Goal: Navigation & Orientation: Find specific page/section

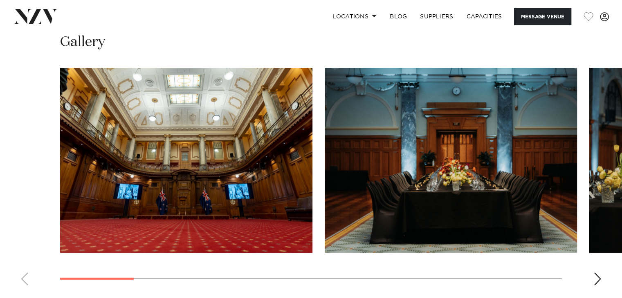
scroll to position [806, 0]
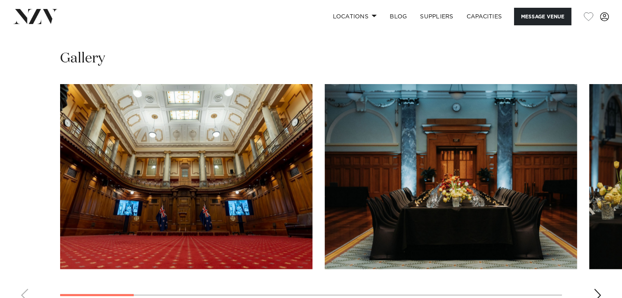
click at [238, 206] on img "1 / 13" at bounding box center [186, 176] width 252 height 185
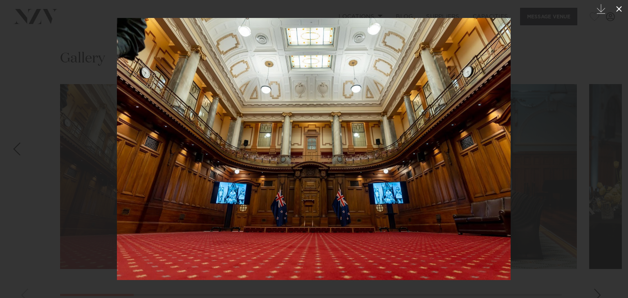
click at [619, 10] on icon at bounding box center [619, 9] width 10 height 10
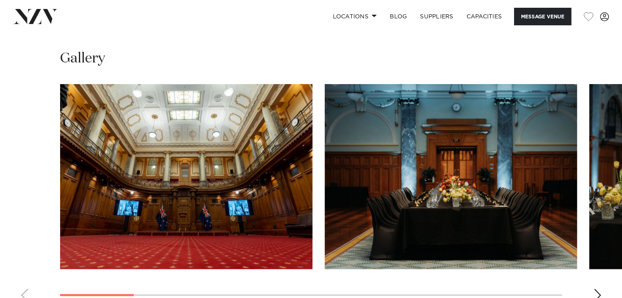
click at [595, 289] on div "Next slide" at bounding box center [597, 295] width 8 height 13
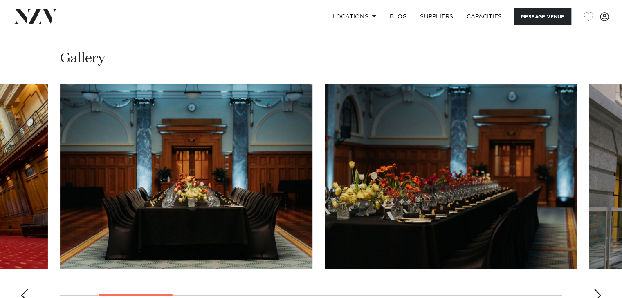
click at [595, 289] on div "Next slide" at bounding box center [597, 295] width 8 height 13
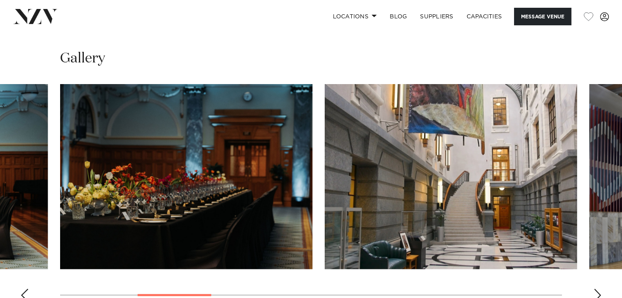
click at [595, 289] on div "Next slide" at bounding box center [597, 295] width 8 height 13
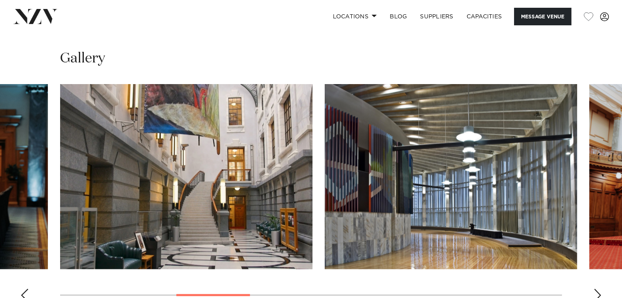
click at [595, 289] on div "Next slide" at bounding box center [597, 295] width 8 height 13
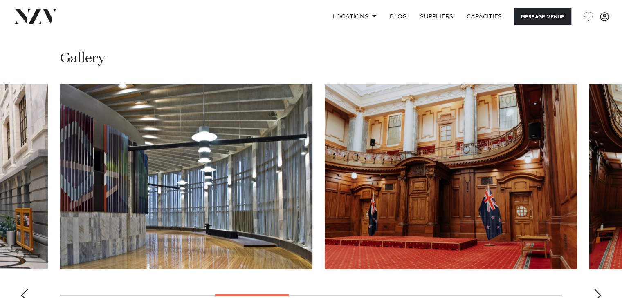
click at [595, 289] on div "Next slide" at bounding box center [597, 295] width 8 height 13
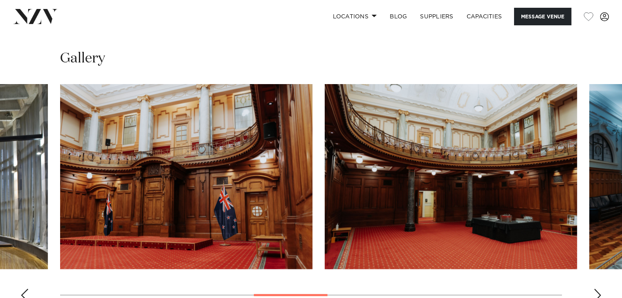
click at [595, 289] on div "Next slide" at bounding box center [597, 295] width 8 height 13
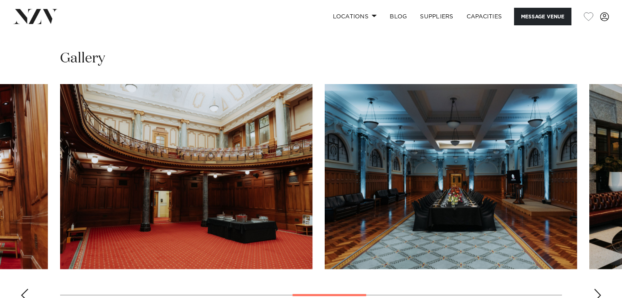
click at [595, 289] on div "Next slide" at bounding box center [597, 295] width 8 height 13
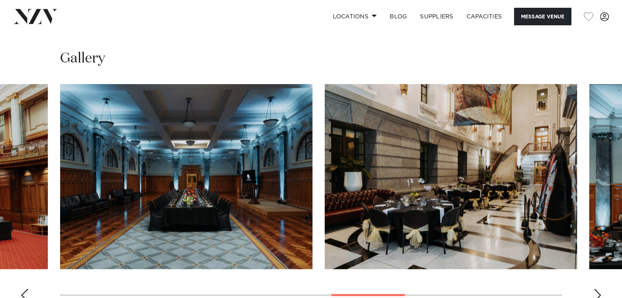
click at [595, 289] on div "Next slide" at bounding box center [597, 295] width 8 height 13
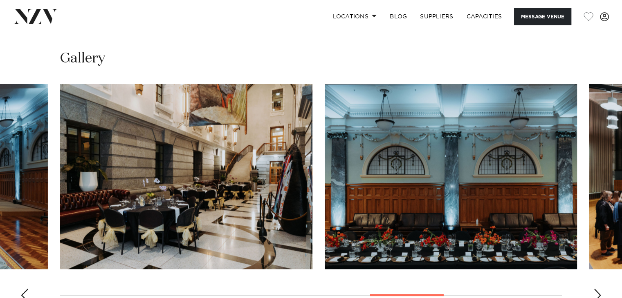
click at [595, 289] on div "Next slide" at bounding box center [597, 295] width 8 height 13
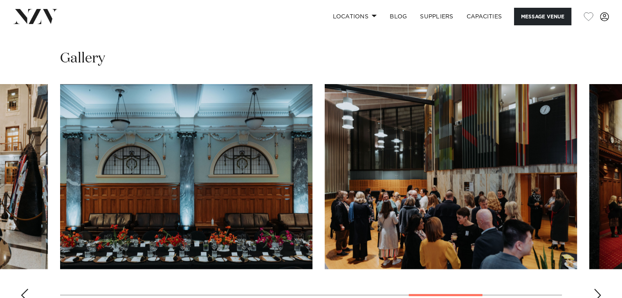
click at [595, 289] on div "Next slide" at bounding box center [597, 295] width 8 height 13
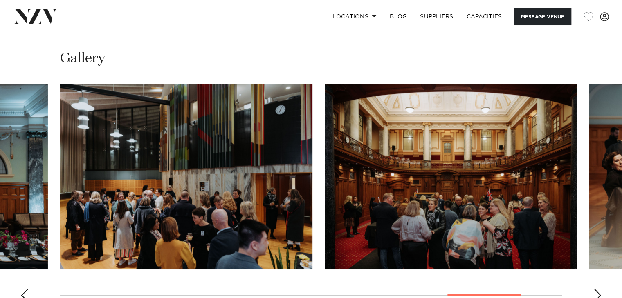
click at [595, 289] on div "Next slide" at bounding box center [597, 295] width 8 height 13
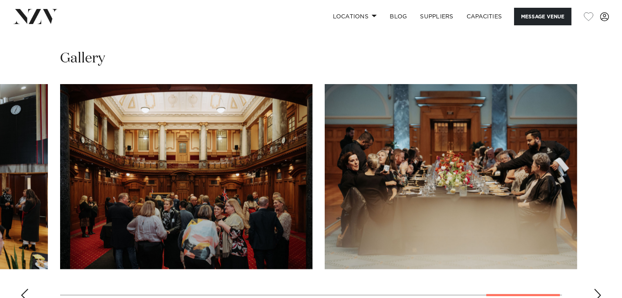
click at [595, 289] on div "Next slide" at bounding box center [597, 295] width 8 height 13
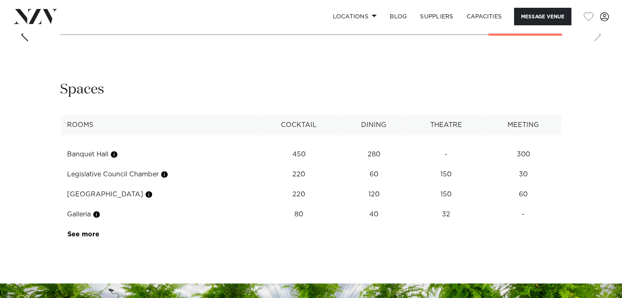
scroll to position [1328, 0]
